Goal: Find specific page/section: Find specific page/section

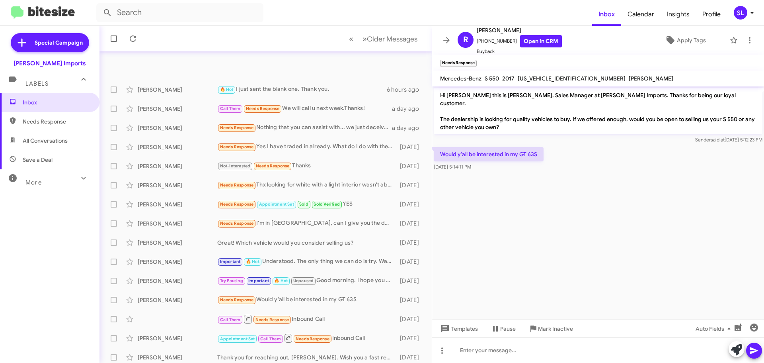
scroll to position [100, 0]
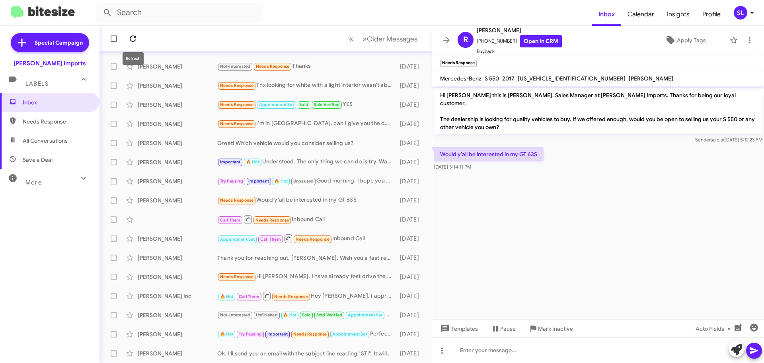
click at [130, 35] on button at bounding box center [133, 39] width 16 height 16
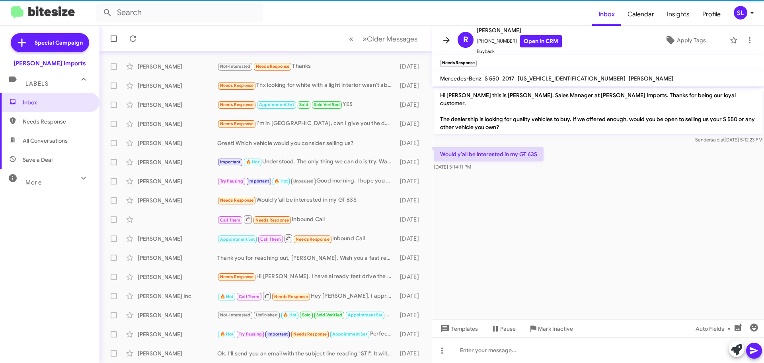
click at [445, 39] on icon at bounding box center [447, 40] width 10 height 10
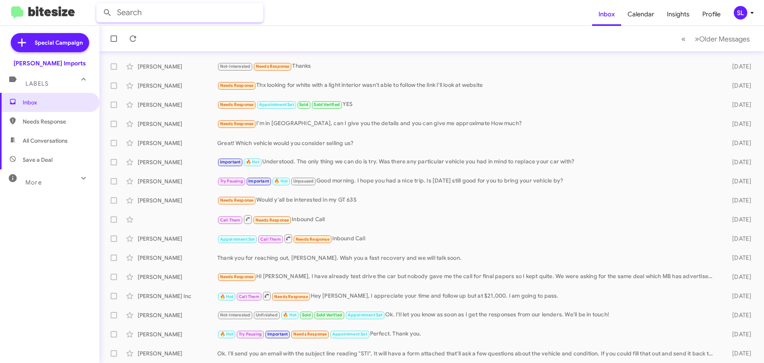
click at [145, 15] on input "text" at bounding box center [179, 12] width 167 height 19
type input "UGWIUBE"
click at [100, 5] on button at bounding box center [108, 13] width 16 height 16
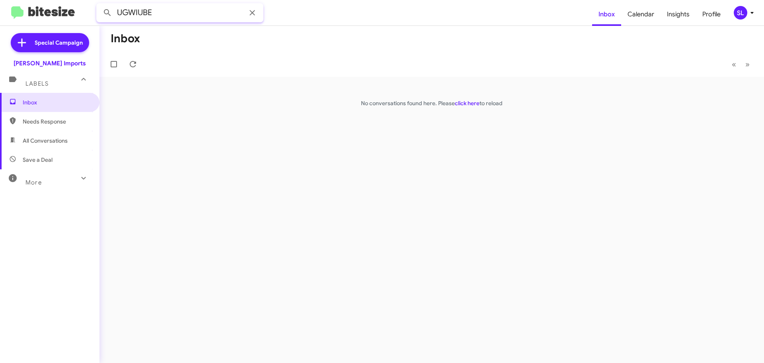
click at [129, 13] on input "UGWIUBE" at bounding box center [179, 12] width 167 height 19
click at [155, 12] on input "UGWIUBE" at bounding box center [179, 12] width 167 height 19
type input "UGW"
click at [100, 5] on button at bounding box center [108, 13] width 16 height 16
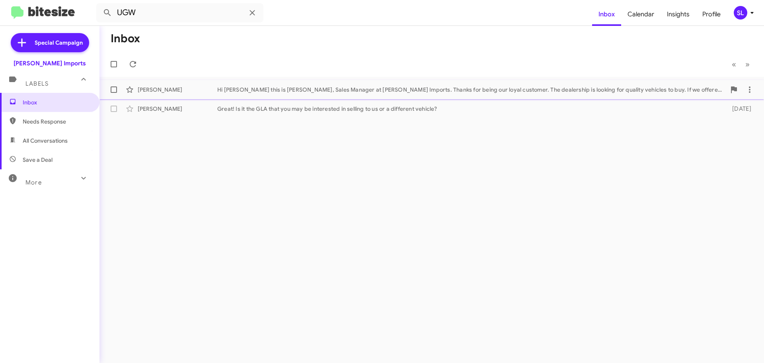
click at [248, 92] on div "Hi [PERSON_NAME] this is [PERSON_NAME], Sales Manager at [PERSON_NAME] Imports.…" at bounding box center [471, 90] width 509 height 8
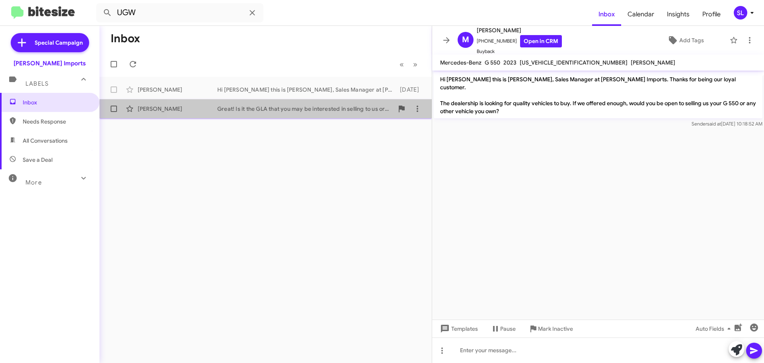
click at [249, 107] on div "Great! Is it the GLA that you may be interested in selling to us or a different…" at bounding box center [305, 109] width 176 height 8
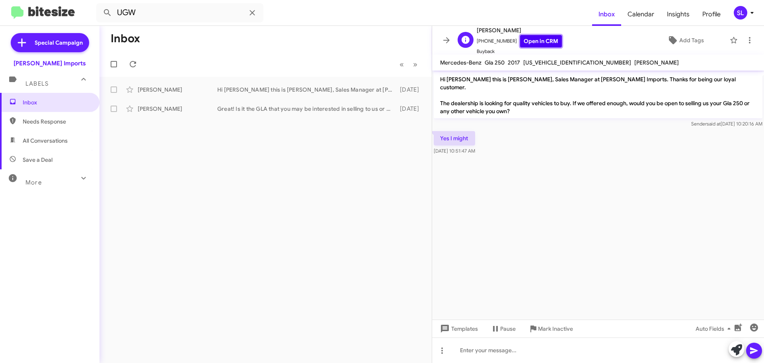
click at [528, 40] on link "Open in CRM" at bounding box center [541, 41] width 42 height 12
click at [536, 43] on link "Open in CRM" at bounding box center [541, 41] width 42 height 12
